Goal: Task Accomplishment & Management: Manage account settings

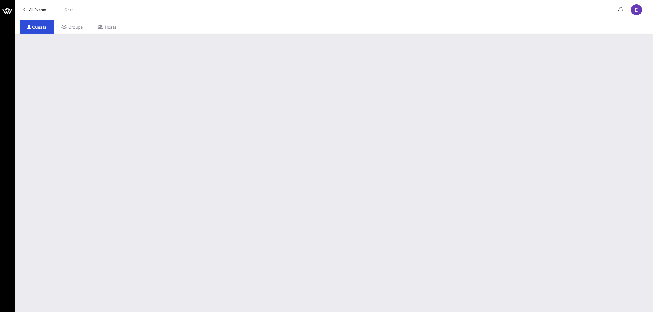
click at [36, 6] on link "All Events" at bounding box center [35, 10] width 30 height 10
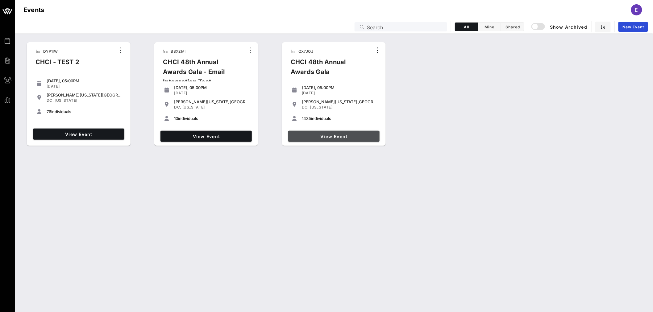
click at [345, 136] on span "View Event" at bounding box center [334, 136] width 86 height 5
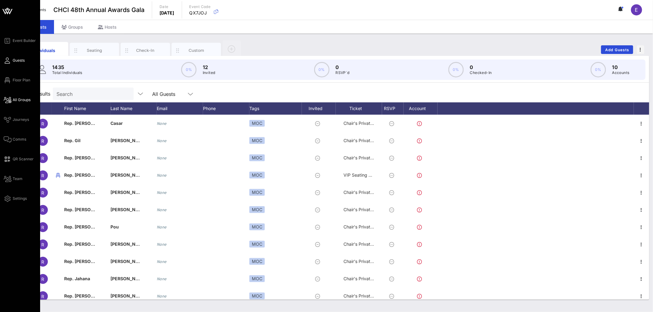
click at [19, 100] on span "All Groups" at bounding box center [22, 100] width 18 height 6
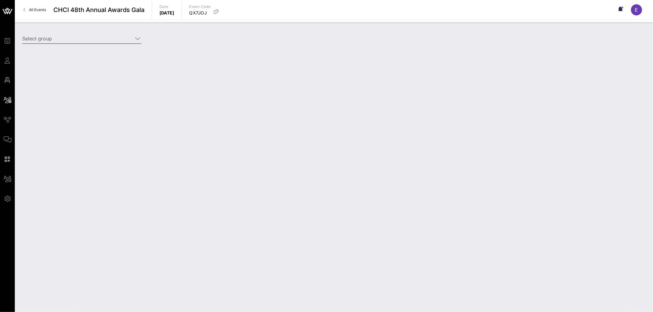
click at [99, 41] on input "Select group" at bounding box center [77, 39] width 111 height 10
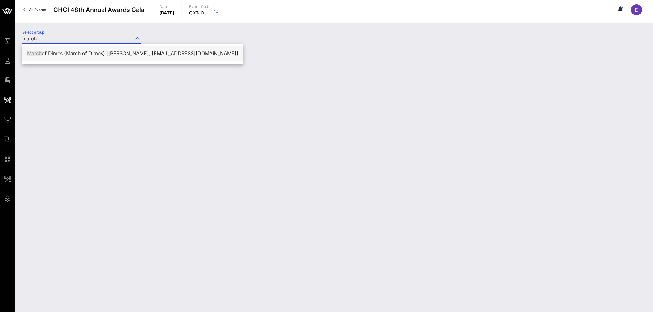
click at [118, 55] on div "March of Dimes (March of Dimes) [[PERSON_NAME], [EMAIL_ADDRESS][DOMAIN_NAME]]" at bounding box center [132, 54] width 211 height 6
type input "March of Dimes (March of Dimes) [[PERSON_NAME], [EMAIL_ADDRESS][DOMAIN_NAME]]"
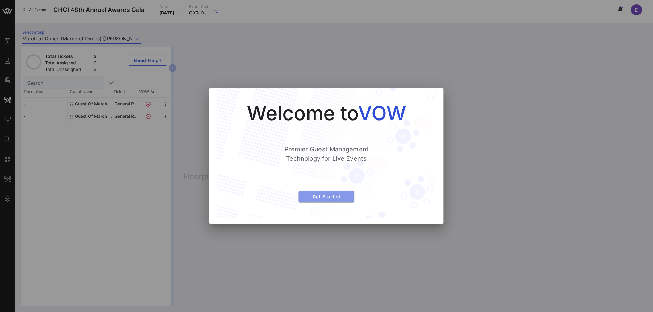
click at [327, 198] on span "Get Started" at bounding box center [327, 196] width 46 height 5
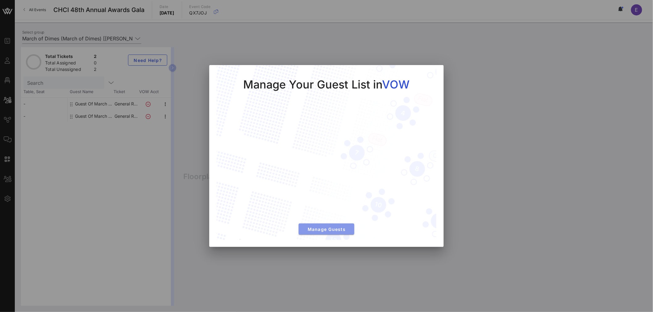
click at [334, 232] on button "Manage Guests" at bounding box center [327, 229] width 56 height 11
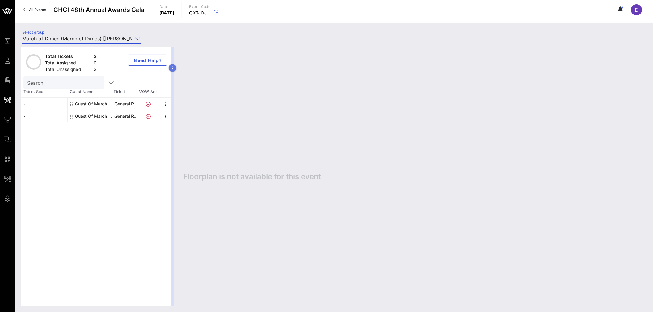
click at [171, 69] on icon "button" at bounding box center [172, 68] width 3 height 4
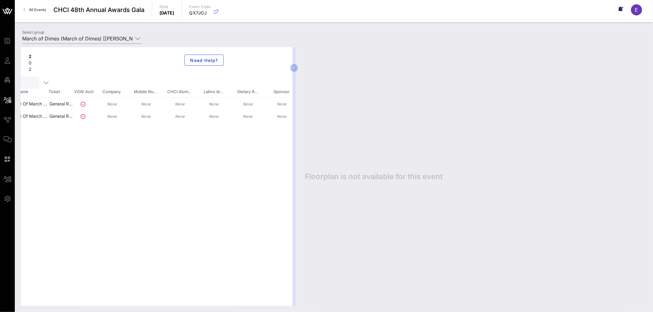
scroll to position [0, 82]
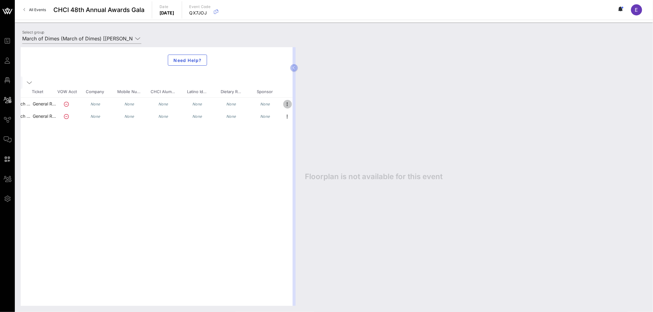
click at [285, 104] on icon "button" at bounding box center [287, 104] width 7 height 7
click at [305, 106] on div "Edit" at bounding box center [320, 105] width 47 height 5
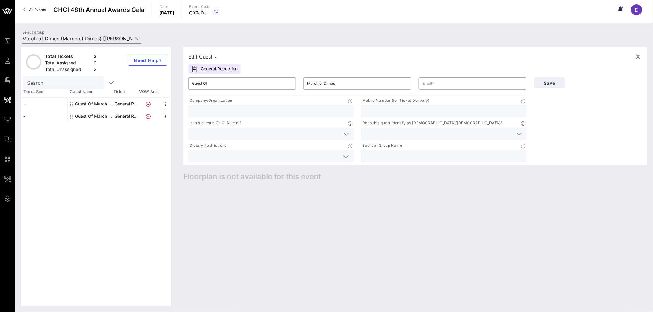
scroll to position [0, 0]
click at [414, 147] on div "Sponsor Group Name" at bounding box center [443, 147] width 165 height 8
click at [522, 147] on icon at bounding box center [523, 146] width 4 height 4
click at [414, 151] on div at bounding box center [444, 156] width 158 height 12
click at [379, 148] on p "Sponsor Group Name" at bounding box center [381, 146] width 41 height 6
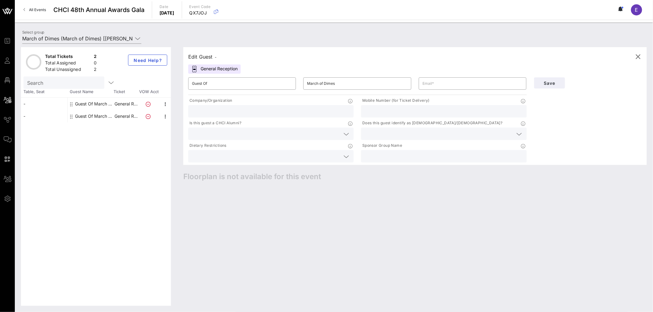
click at [390, 154] on input "text" at bounding box center [444, 156] width 158 height 8
click at [244, 86] on input "Guest Of" at bounding box center [242, 84] width 100 height 10
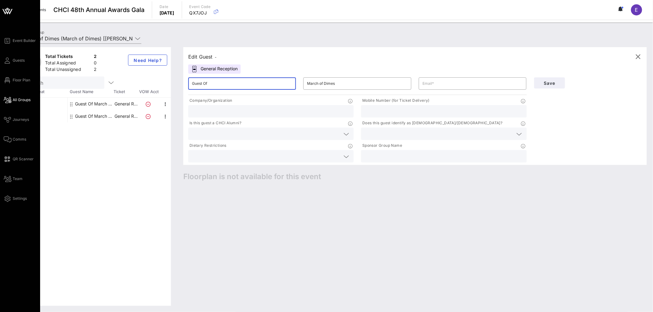
click at [8, 11] on icon at bounding box center [8, 11] width 6 height 5
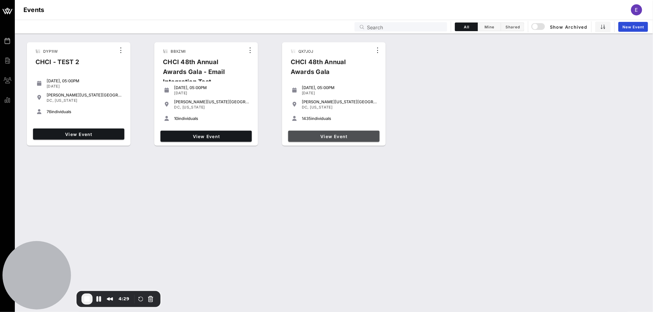
click at [332, 137] on span "View Event" at bounding box center [334, 136] width 86 height 5
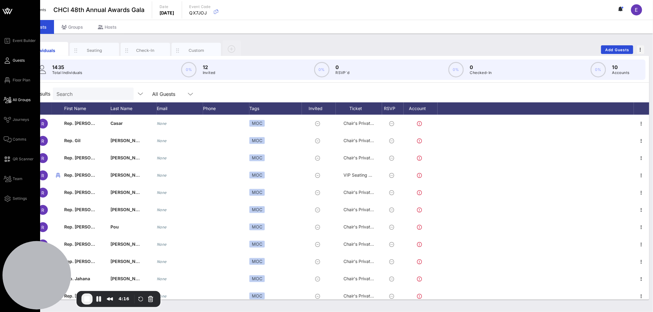
click at [18, 100] on span "All Groups" at bounding box center [22, 100] width 18 height 6
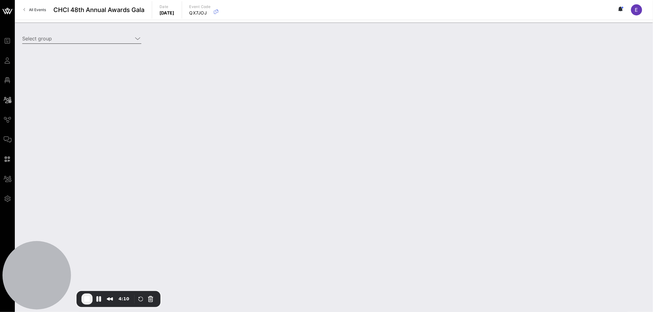
click at [136, 39] on icon at bounding box center [138, 38] width 6 height 7
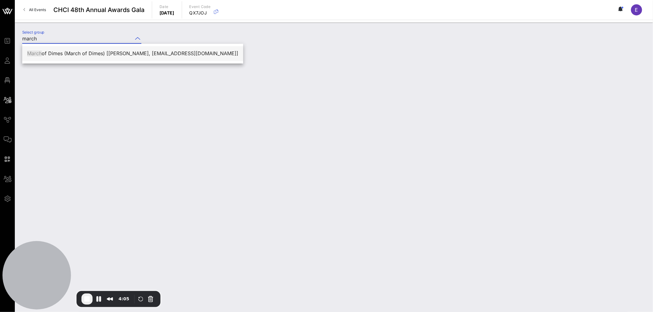
click at [72, 56] on div "March of Dimes (March of Dimes) [[PERSON_NAME], [EMAIL_ADDRESS][DOMAIN_NAME]]" at bounding box center [132, 54] width 211 height 6
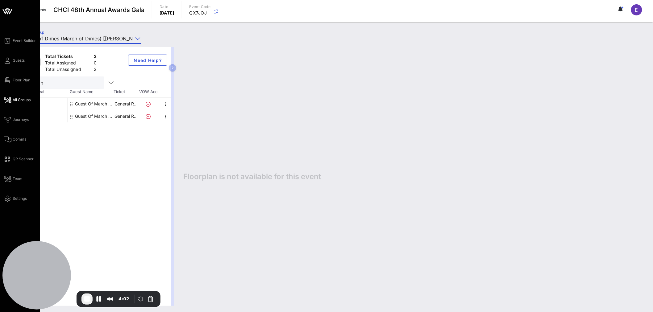
type input "March of Dimes (March of Dimes) [[PERSON_NAME], [EMAIL_ADDRESS][DOMAIN_NAME]]"
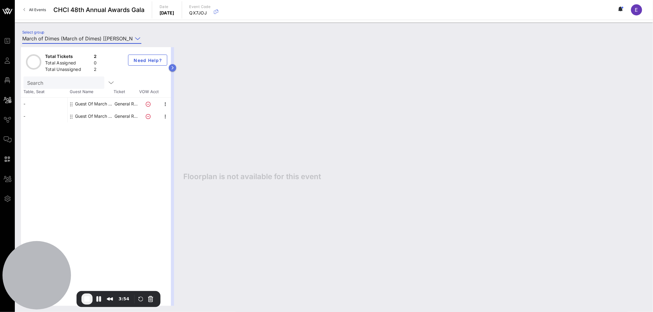
click at [171, 68] on icon "button" at bounding box center [172, 68] width 3 height 4
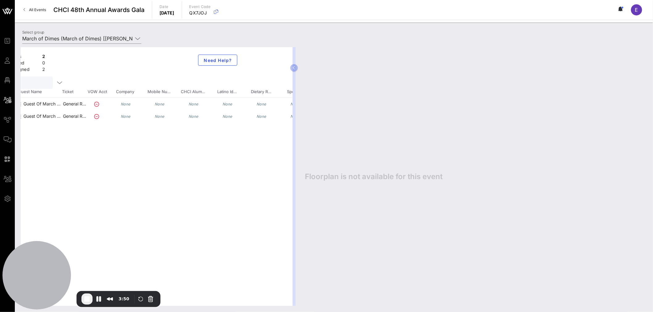
scroll to position [0, 82]
click at [287, 104] on icon "button" at bounding box center [287, 104] width 7 height 7
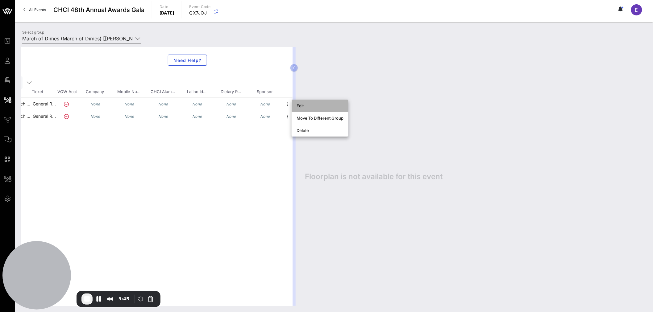
click at [303, 105] on div "Edit" at bounding box center [320, 105] width 47 height 5
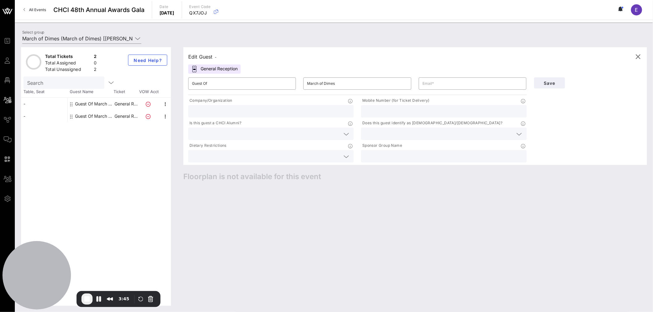
scroll to position [0, 0]
click at [223, 85] on input "Guest Of" at bounding box center [242, 84] width 100 height 10
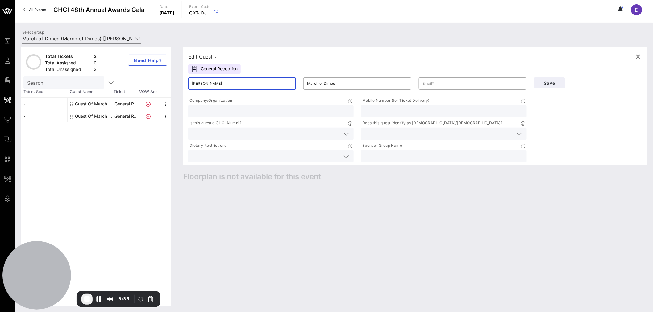
type input "[PERSON_NAME]"
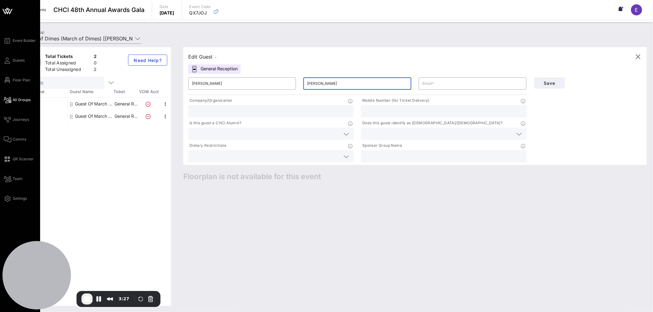
type input "[PERSON_NAME]"
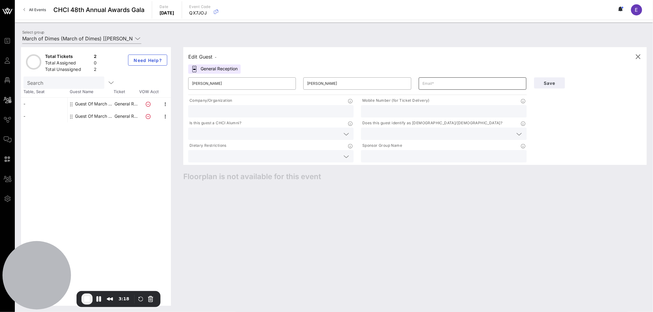
click at [437, 86] on input "text" at bounding box center [473, 84] width 100 height 10
click at [434, 86] on input "text" at bounding box center [473, 84] width 100 height 10
paste input "[EMAIL_ADDRESS][DOMAIN_NAME]"
type input "[EMAIL_ADDRESS][DOMAIN_NAME]"
click at [268, 110] on input "text" at bounding box center [271, 111] width 158 height 8
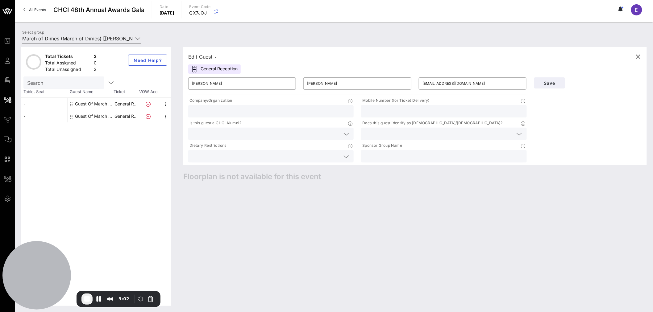
click at [231, 110] on input "text" at bounding box center [271, 111] width 158 height 8
type input "March of Dimes"
click at [242, 131] on input "text" at bounding box center [266, 134] width 148 height 8
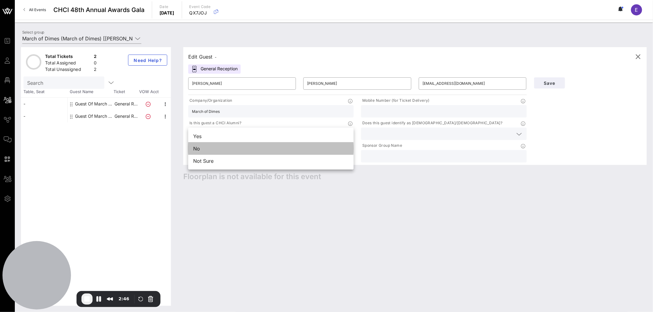
click at [201, 152] on div "No" at bounding box center [270, 149] width 165 height 12
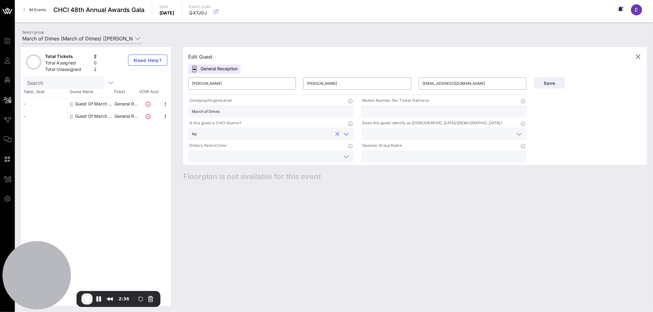
click at [380, 158] on input "text" at bounding box center [444, 156] width 158 height 8
type input "March of Dimes"
click at [550, 86] on button "Save" at bounding box center [549, 82] width 31 height 11
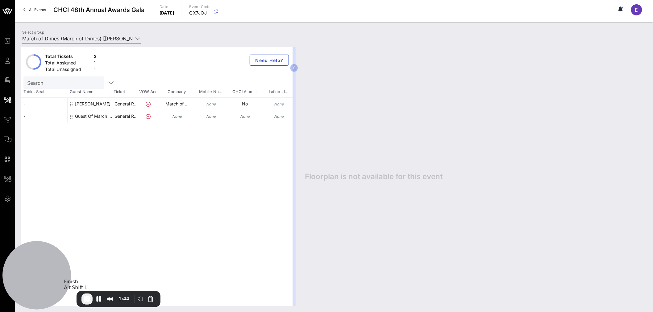
click at [87, 302] on span "End Recording" at bounding box center [86, 299] width 7 height 7
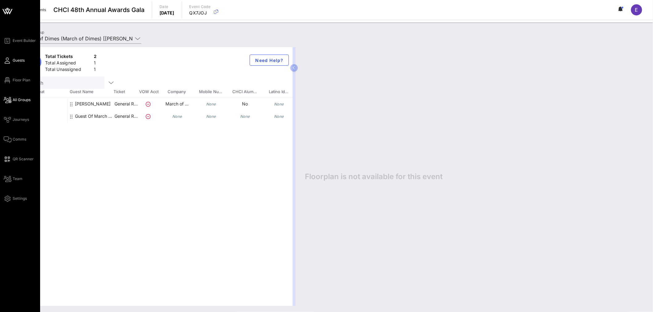
click at [24, 58] on span "Guests" at bounding box center [19, 61] width 12 height 6
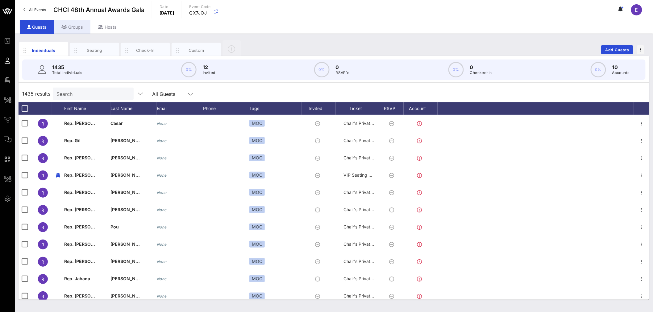
click at [79, 30] on div "Groups" at bounding box center [72, 27] width 36 height 14
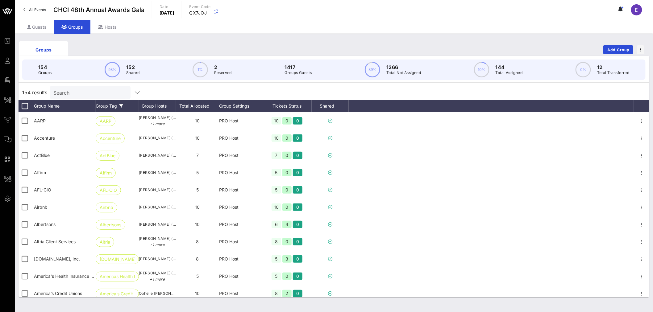
click at [120, 106] on icon at bounding box center [121, 106] width 4 height 4
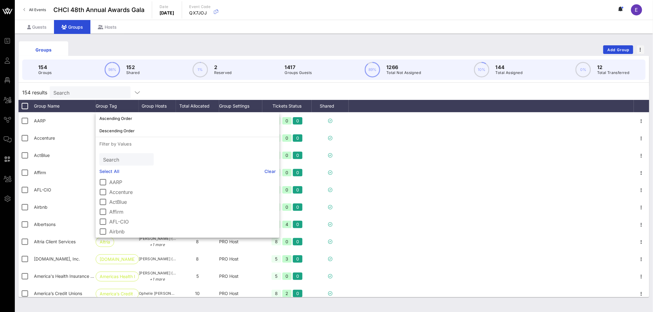
click at [112, 170] on link "Select All" at bounding box center [109, 171] width 20 height 7
click at [121, 106] on icon at bounding box center [121, 106] width 4 height 4
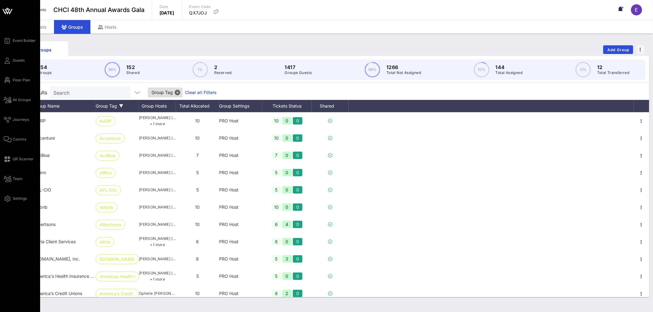
click at [22, 135] on div "Event Builder Guests Floor Plan All Groups Journeys Comms QR Scanner Team Setti…" at bounding box center [22, 119] width 36 height 165
click at [22, 138] on span "Comms" at bounding box center [20, 140] width 14 height 6
